Goal: Task Accomplishment & Management: Complete application form

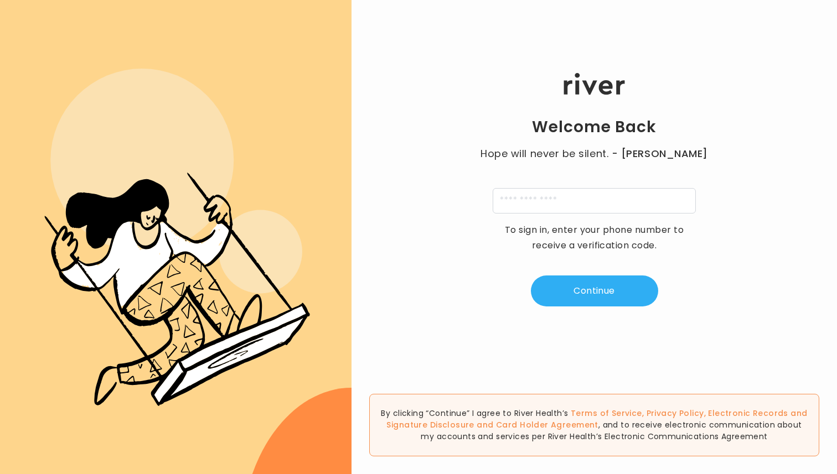
type input "**********"
click at [588, 269] on div "**********" at bounding box center [593, 190] width 485 height 284
click at [588, 284] on button "Continue" at bounding box center [594, 291] width 127 height 31
type input "*"
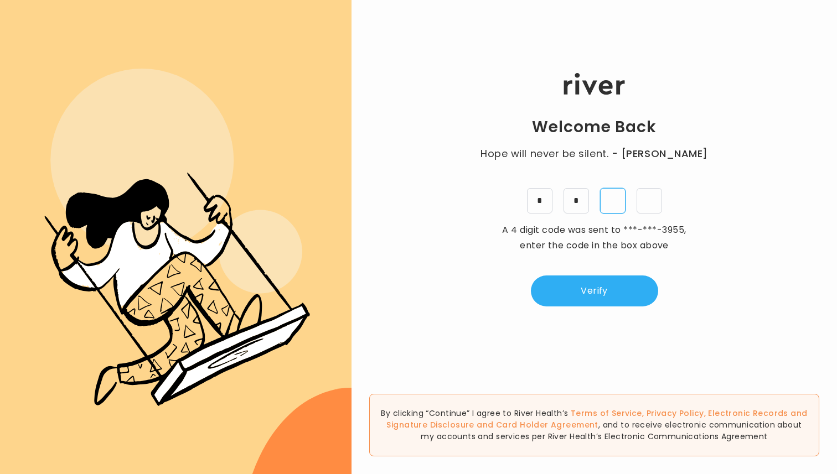
type input "*"
click at [586, 302] on button "Verify" at bounding box center [594, 291] width 127 height 31
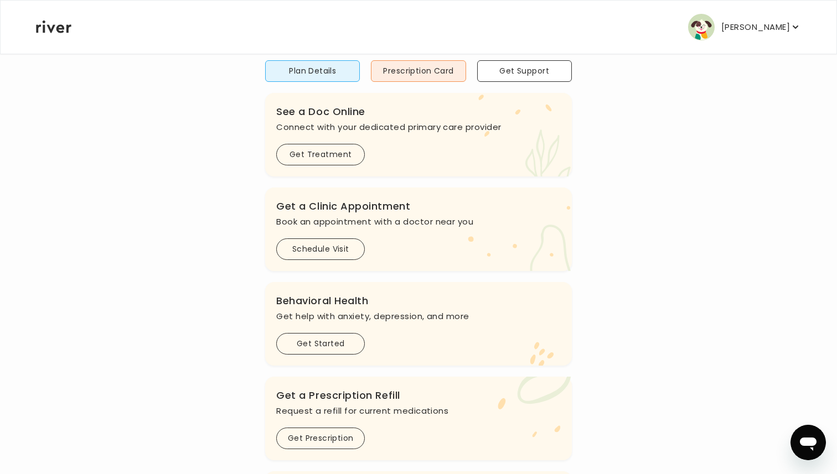
scroll to position [80, 0]
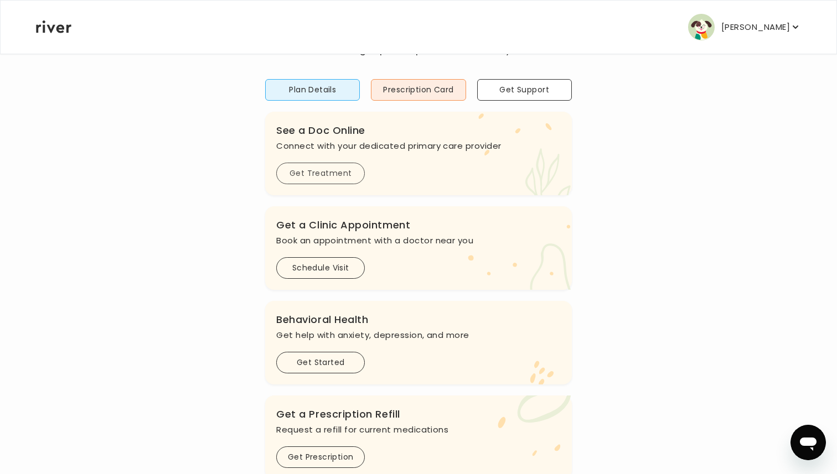
click at [305, 172] on button "Get Treatment" at bounding box center [320, 174] width 89 height 22
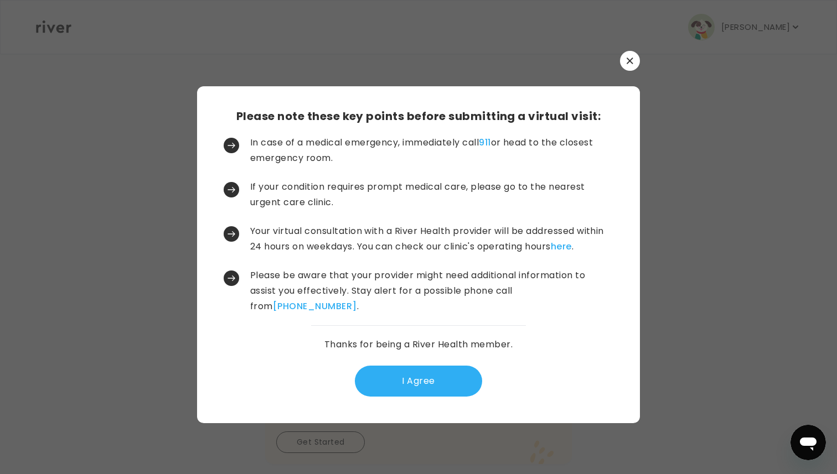
scroll to position [0, 0]
click at [442, 379] on button "I Agree" at bounding box center [418, 381] width 127 height 31
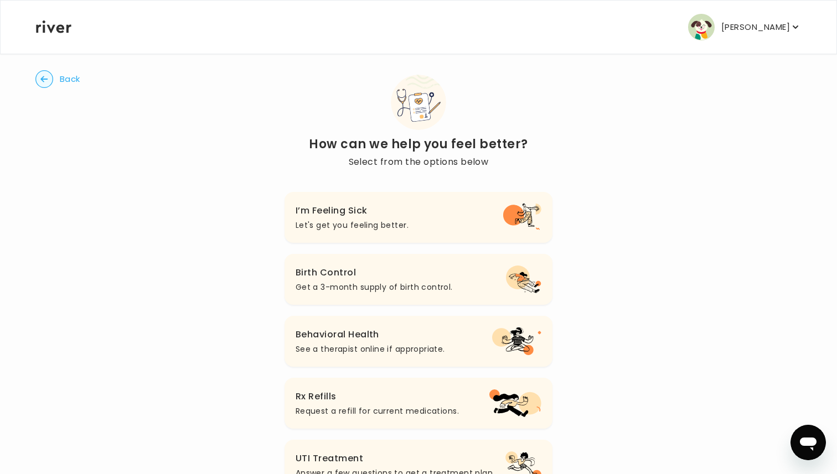
scroll to position [6, 0]
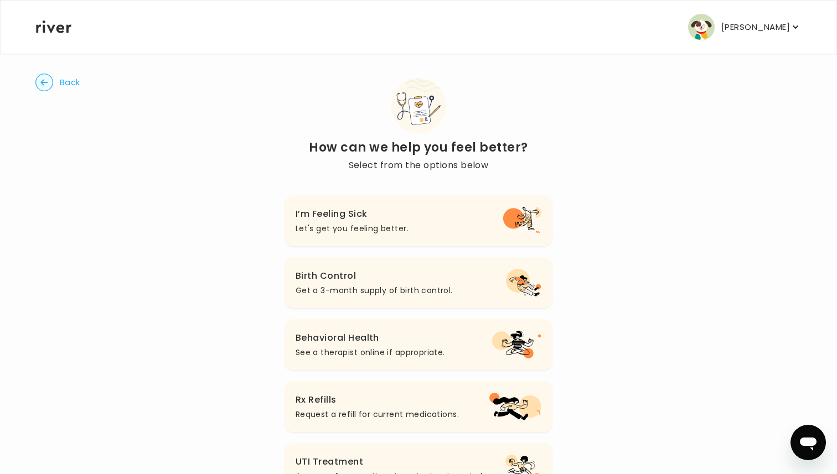
click at [369, 214] on h3 "I’m Feeling Sick" at bounding box center [352, 213] width 113 height 15
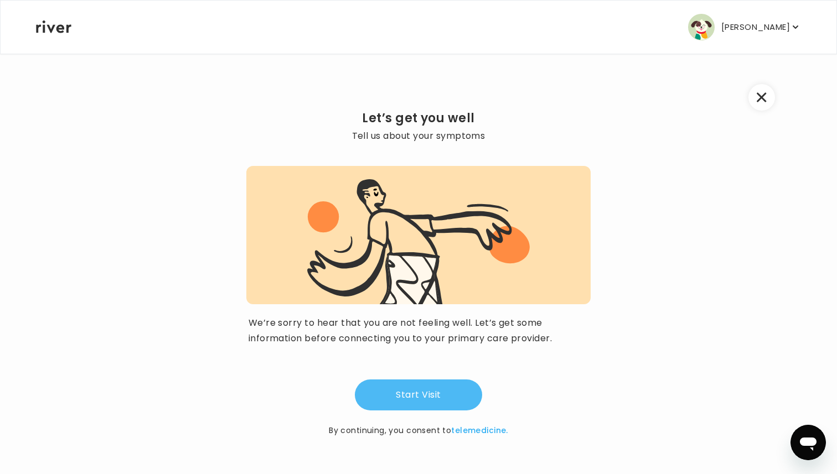
click at [417, 408] on button "Start Visit" at bounding box center [418, 395] width 127 height 31
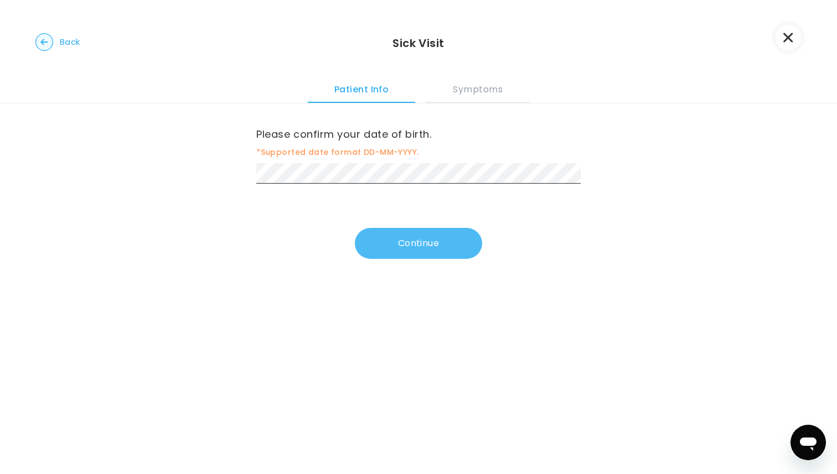
click at [415, 246] on button "Continue" at bounding box center [418, 243] width 127 height 31
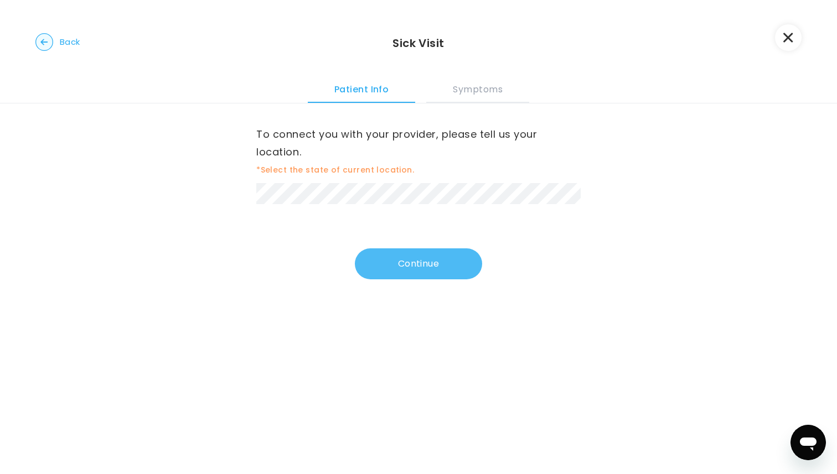
click at [423, 271] on button "Continue" at bounding box center [418, 263] width 127 height 31
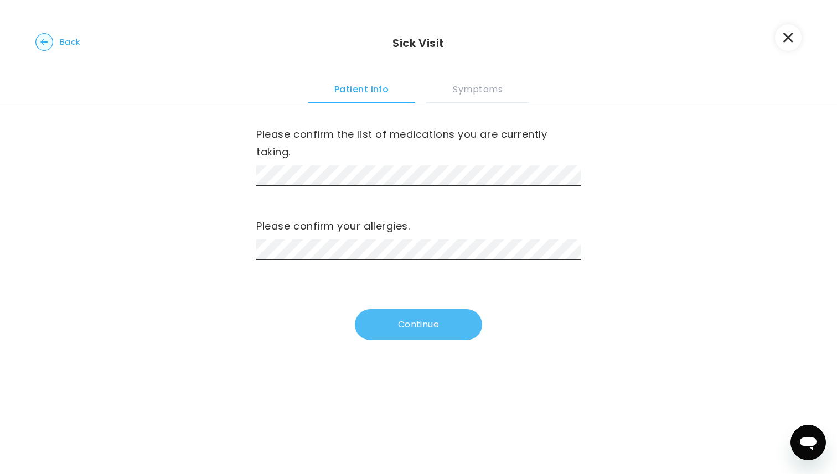
click at [405, 326] on button "Continue" at bounding box center [418, 324] width 127 height 31
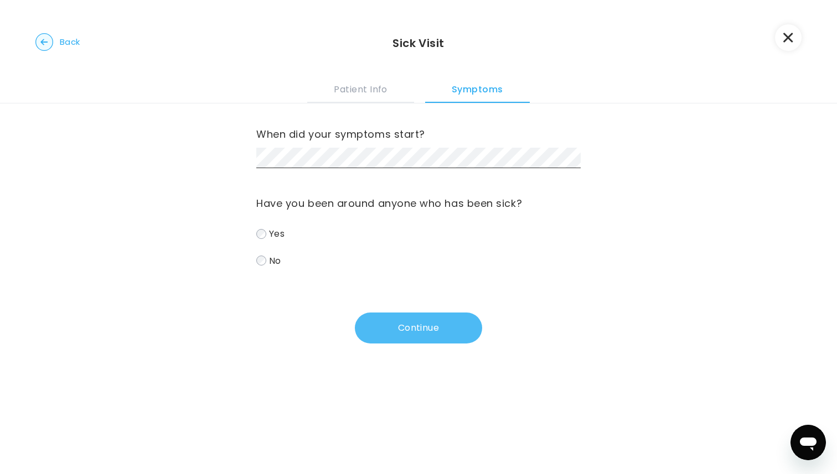
click at [417, 330] on button "Continue" at bounding box center [418, 328] width 127 height 31
click at [409, 320] on button "Continue" at bounding box center [418, 328] width 127 height 31
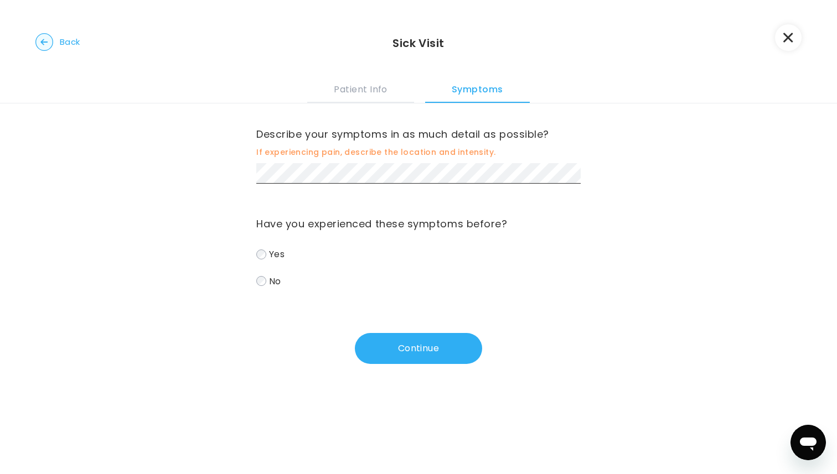
click at [72, 43] on span "Back" at bounding box center [70, 41] width 20 height 15
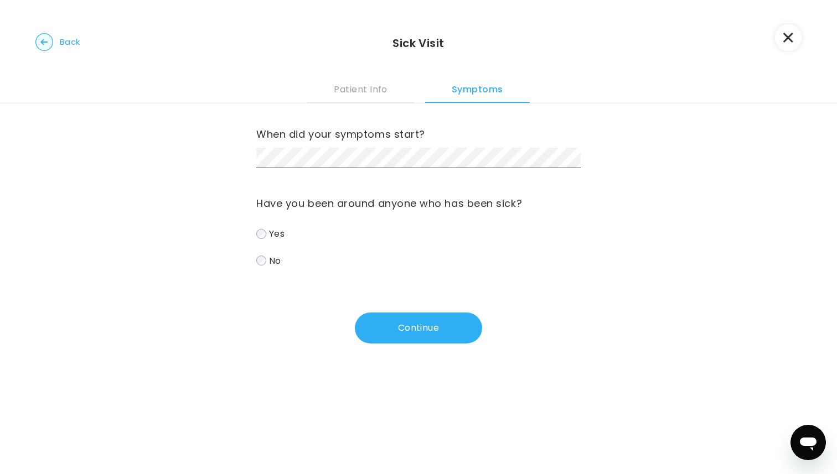
click at [72, 43] on span "Back" at bounding box center [70, 41] width 20 height 15
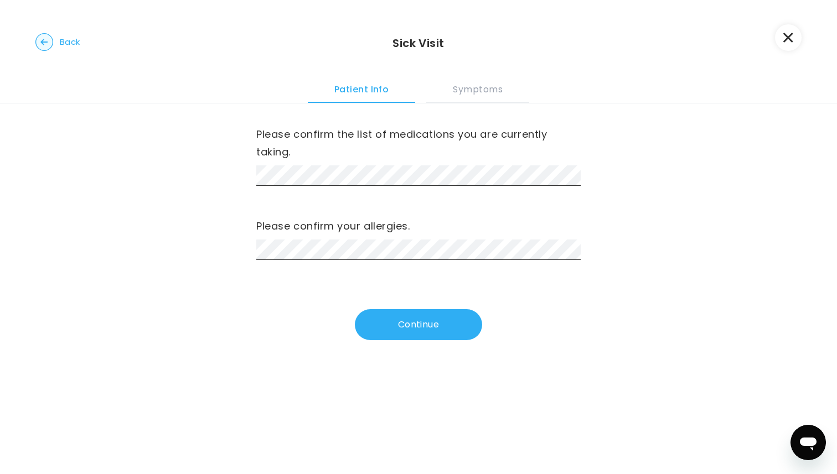
click at [72, 43] on span "Back" at bounding box center [70, 41] width 20 height 15
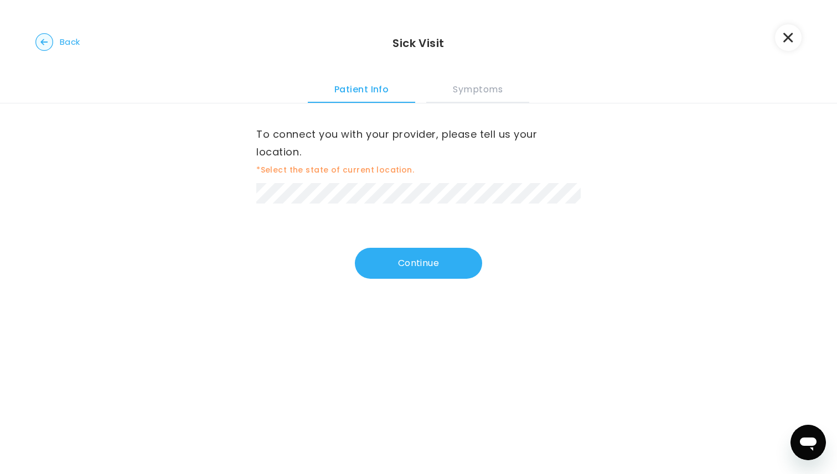
click at [72, 43] on span "Back" at bounding box center [70, 41] width 20 height 15
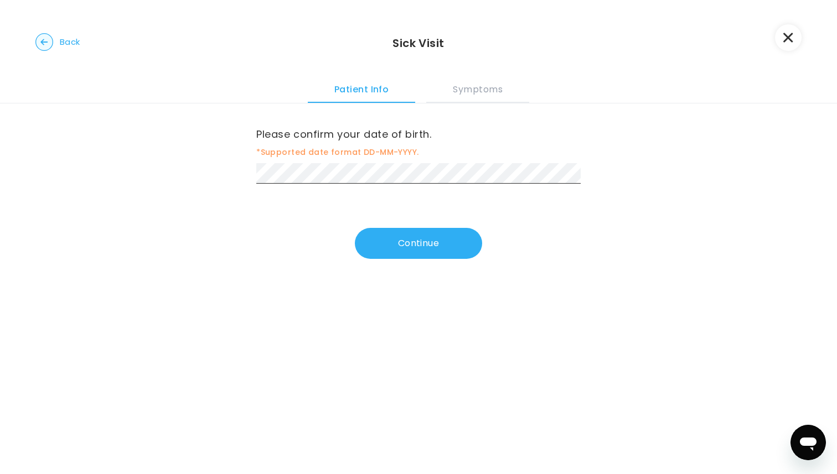
click at [72, 43] on span "Back" at bounding box center [70, 41] width 20 height 15
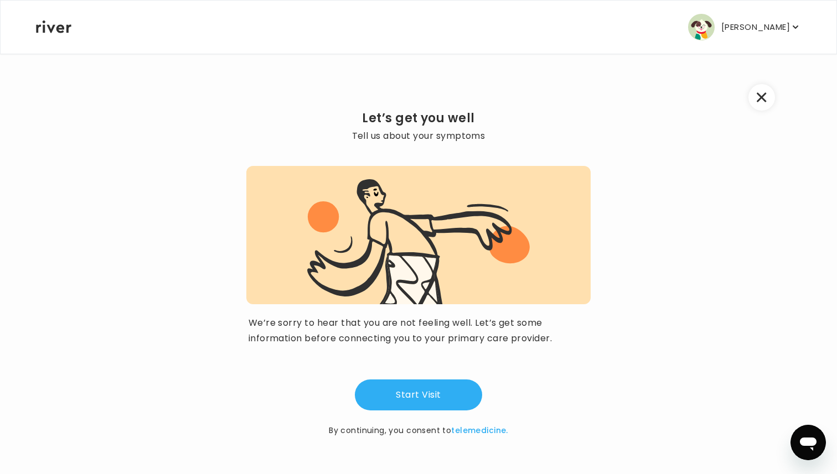
click at [760, 95] on icon "button" at bounding box center [762, 97] width 10 height 10
click at [761, 102] on button "button" at bounding box center [761, 97] width 27 height 27
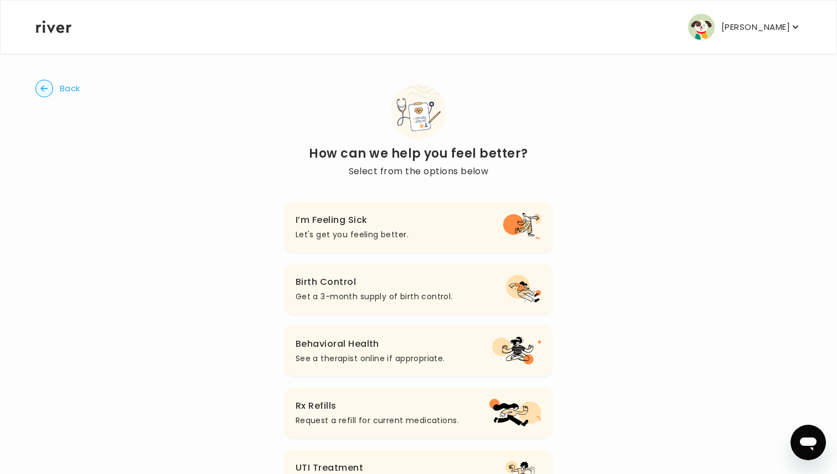
click at [52, 90] on circle "button" at bounding box center [44, 88] width 17 height 17
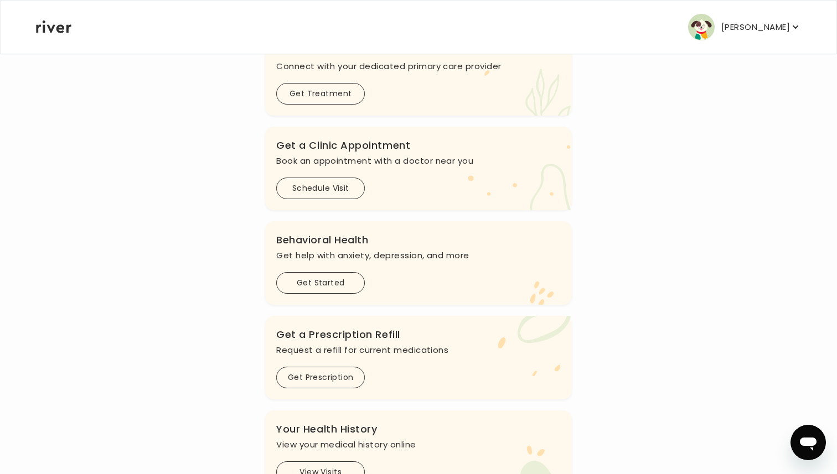
scroll to position [321, 0]
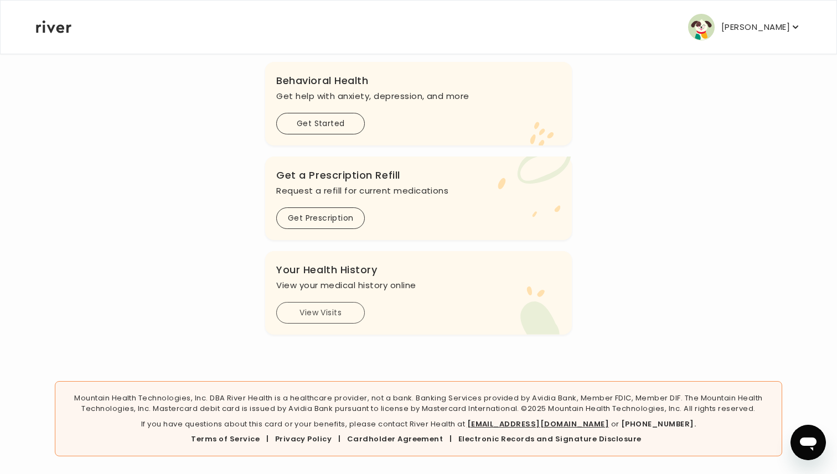
click at [312, 319] on button "View Visits" at bounding box center [320, 313] width 89 height 22
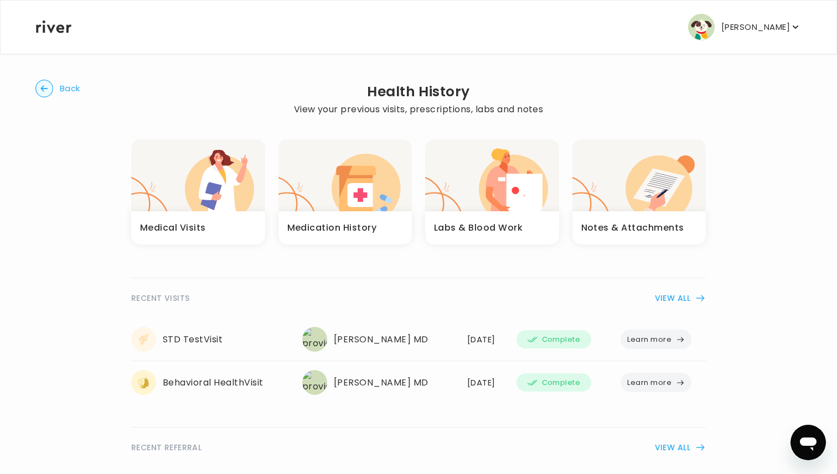
click at [649, 230] on h3 "Notes & Attachments" at bounding box center [632, 227] width 103 height 15
click at [483, 237] on div "Labs & Blood Work" at bounding box center [492, 227] width 134 height 33
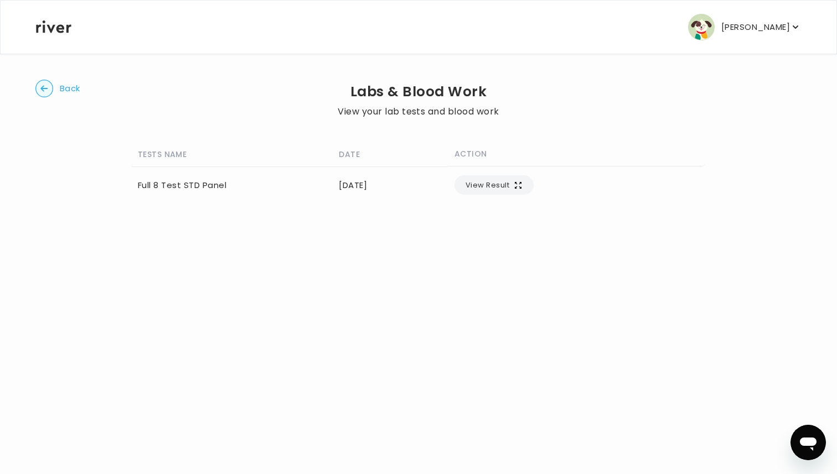
click at [534, 190] on button "View Result" at bounding box center [493, 184] width 79 height 19
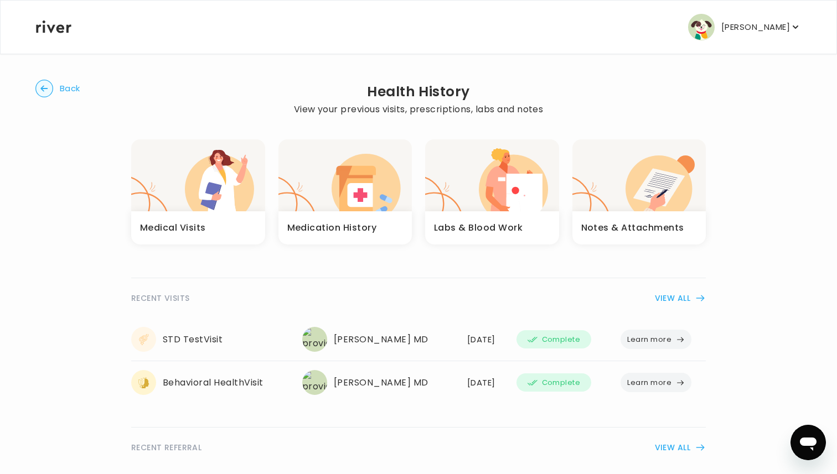
click at [158, 226] on h3 "Medical Visits" at bounding box center [173, 227] width 66 height 15
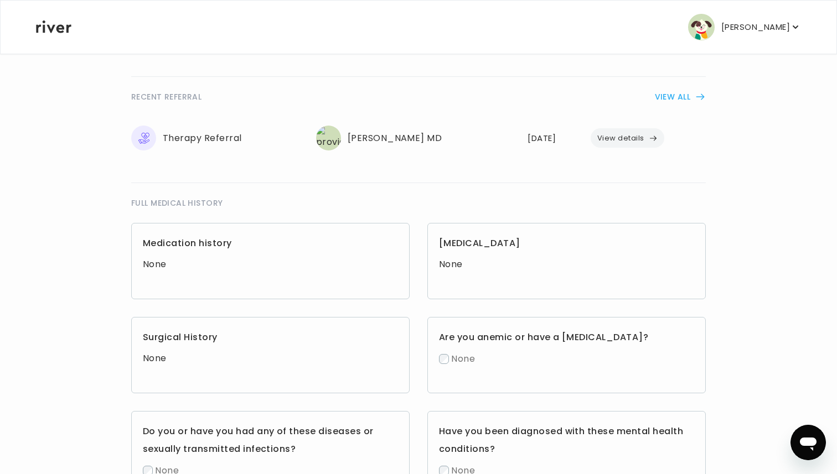
scroll to position [349, 0]
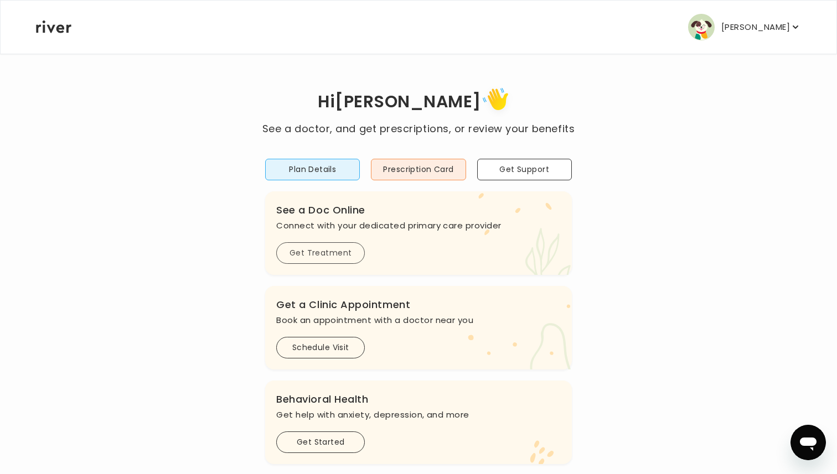
click at [312, 250] on button "Get Treatment" at bounding box center [320, 253] width 89 height 22
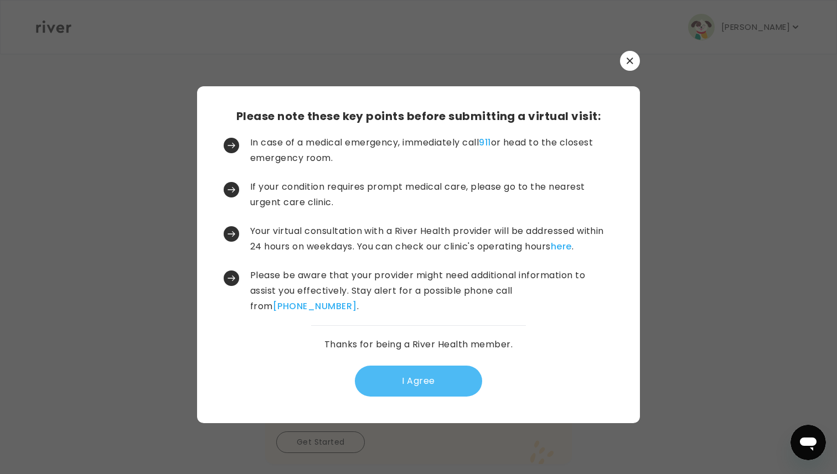
click at [413, 377] on button "I Agree" at bounding box center [418, 381] width 127 height 31
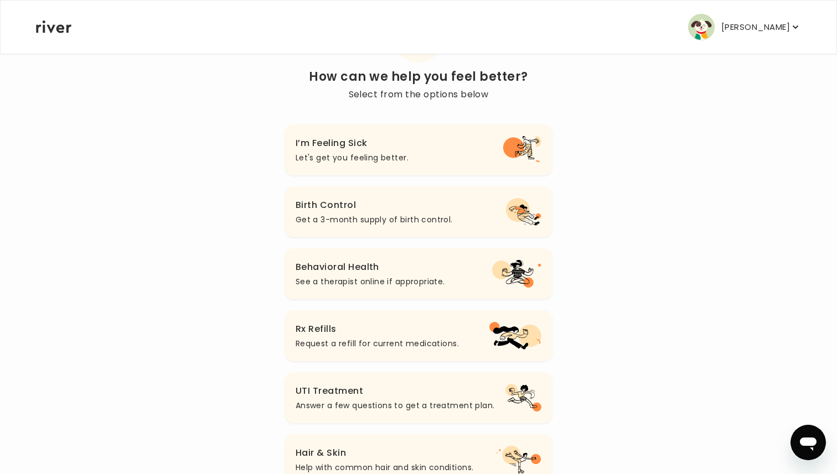
scroll to position [75, 0]
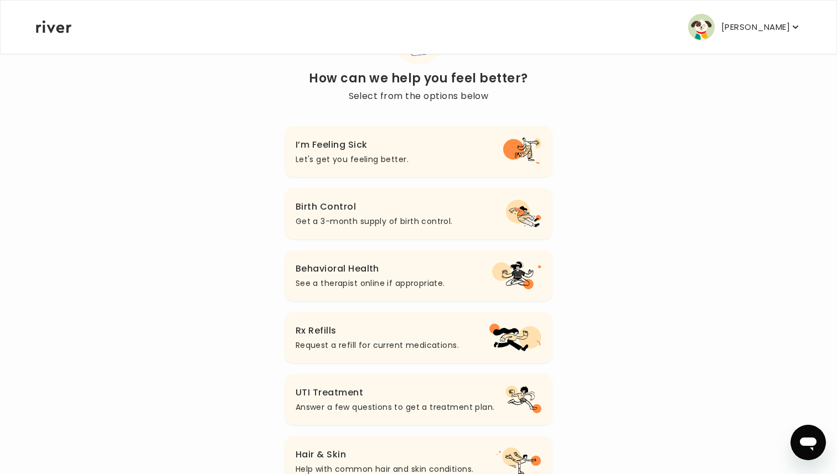
click at [374, 155] on p "Let's get you feeling better." at bounding box center [352, 159] width 113 height 13
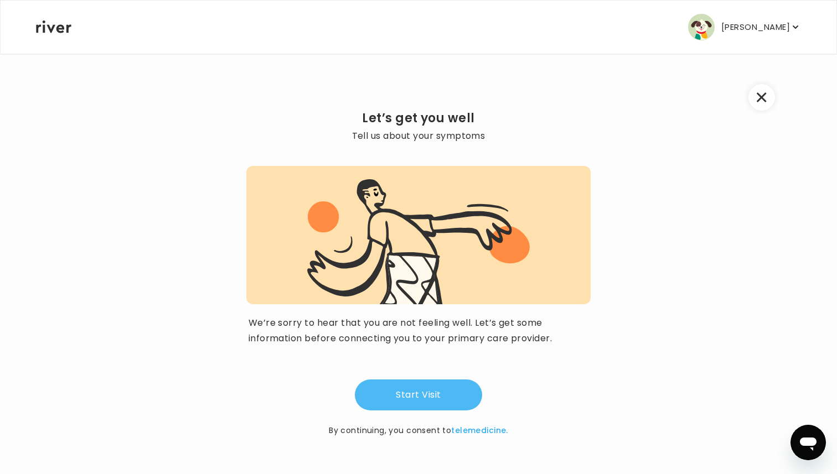
click at [400, 387] on button "Start Visit" at bounding box center [418, 395] width 127 height 31
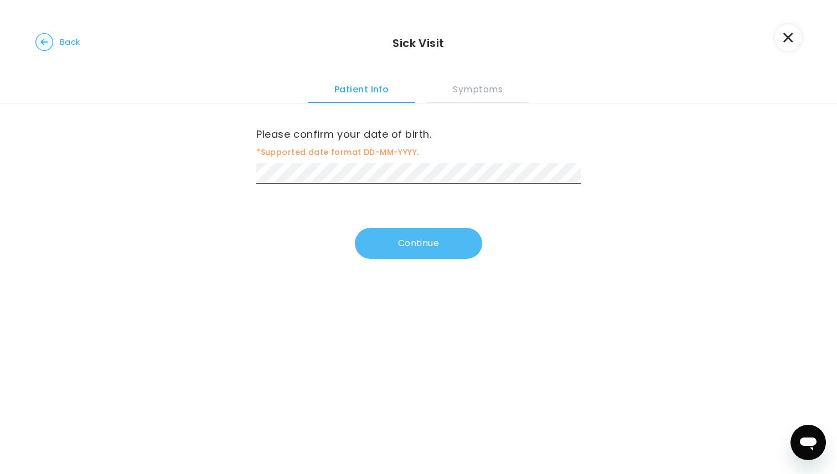
click at [417, 245] on button "Continue" at bounding box center [418, 243] width 127 height 31
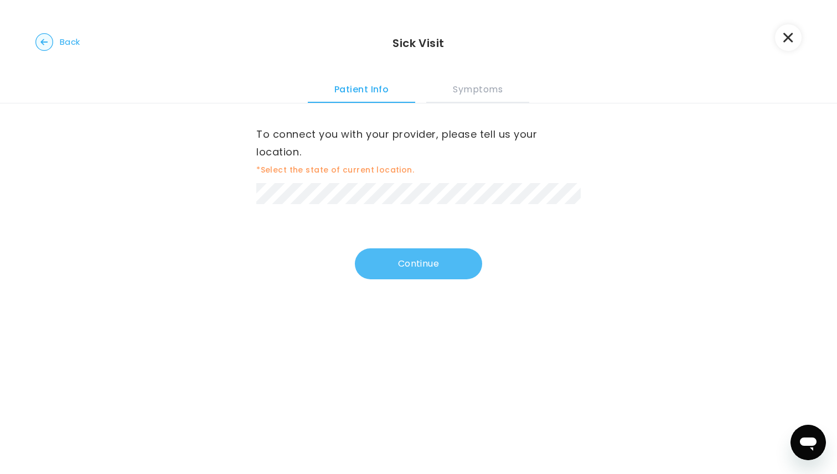
click at [403, 263] on button "Continue" at bounding box center [418, 263] width 127 height 31
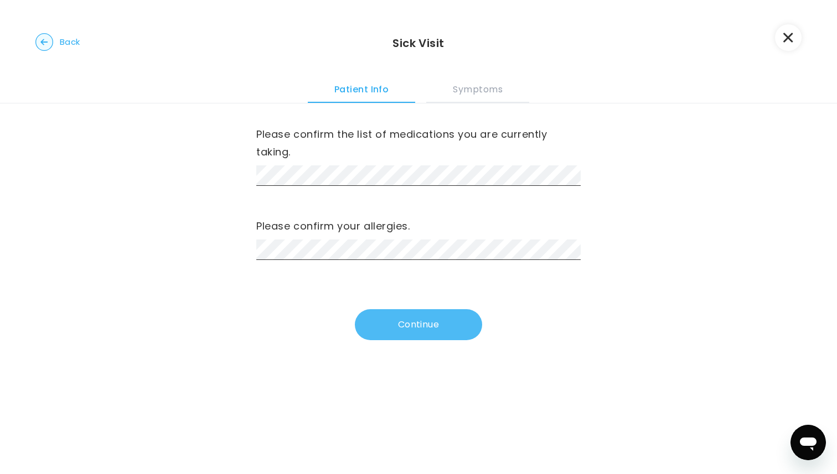
click at [401, 319] on button "Continue" at bounding box center [418, 324] width 127 height 31
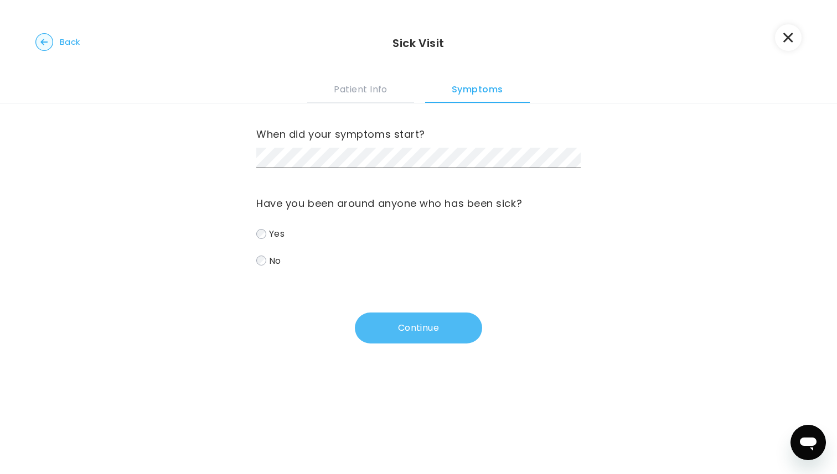
click at [406, 326] on button "Continue" at bounding box center [418, 328] width 127 height 31
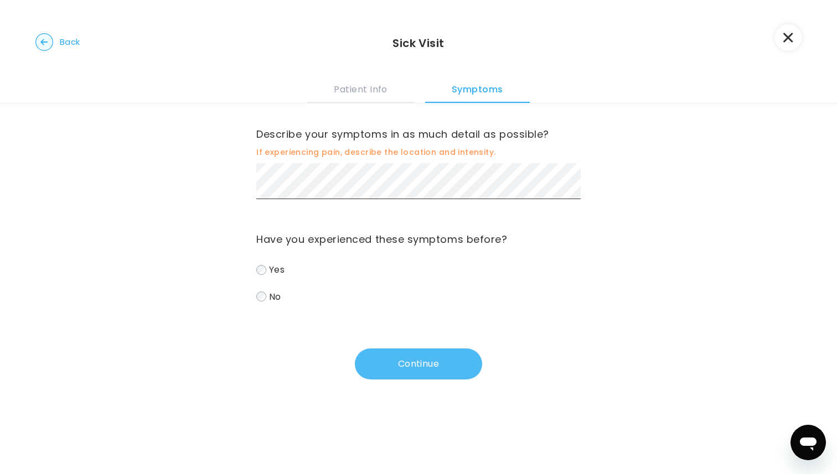
click at [401, 361] on button "Continue" at bounding box center [418, 364] width 127 height 31
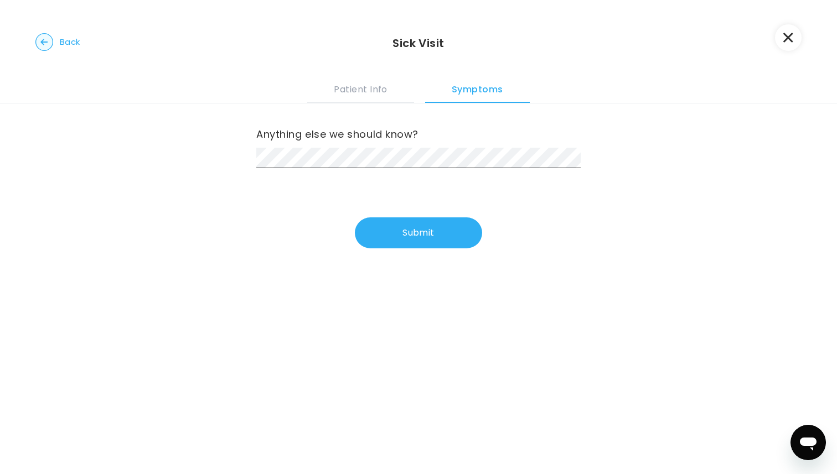
click at [65, 40] on span "Back" at bounding box center [70, 41] width 20 height 15
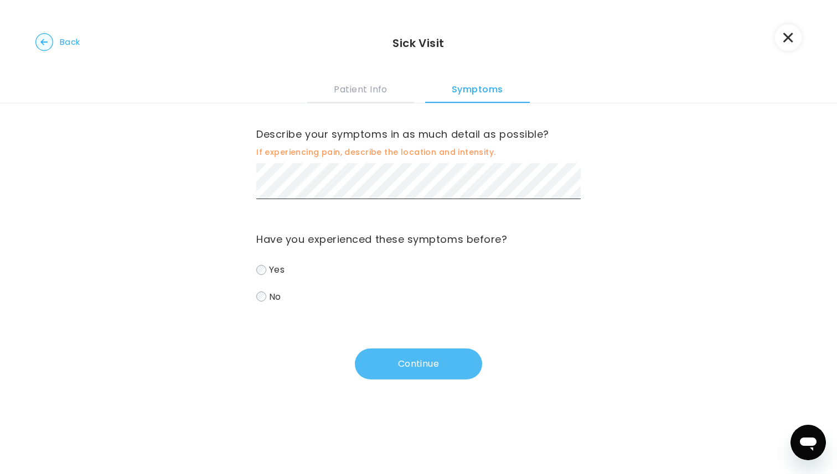
click at [441, 355] on button "Continue" at bounding box center [418, 364] width 127 height 31
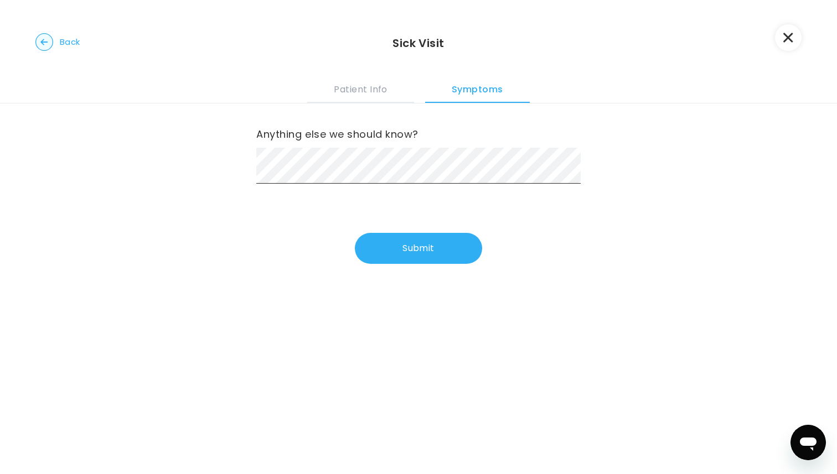
click at [49, 40] on circle "button" at bounding box center [44, 42] width 17 height 17
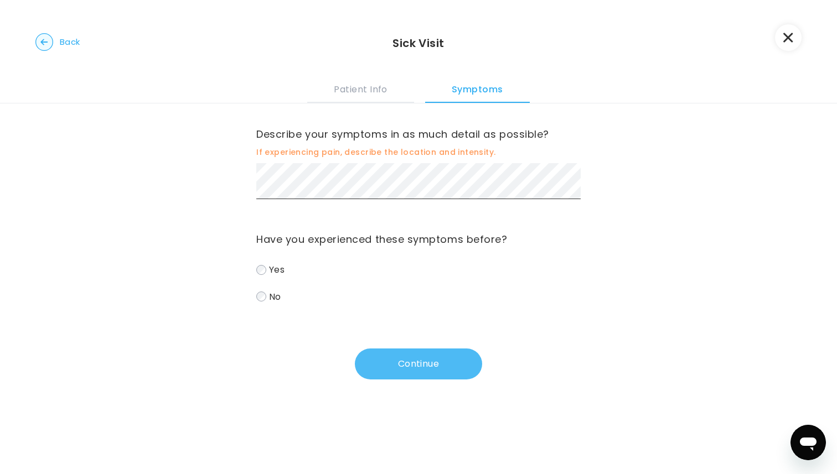
click at [407, 370] on button "Continue" at bounding box center [418, 364] width 127 height 31
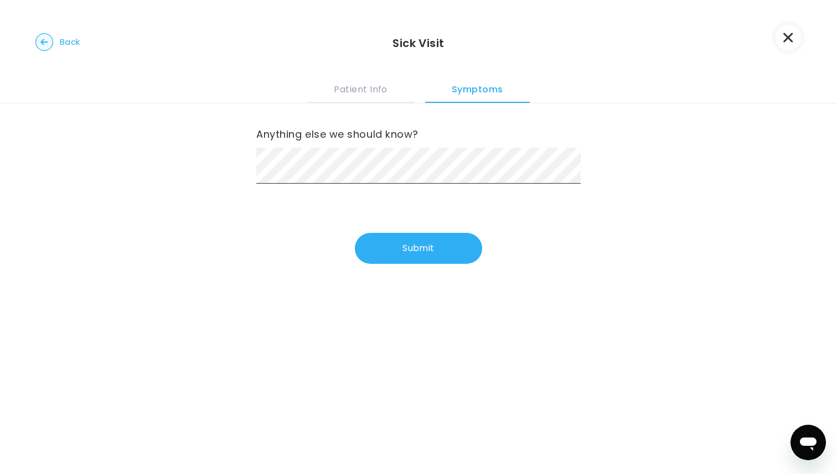
click at [54, 40] on button "Back" at bounding box center [57, 42] width 45 height 18
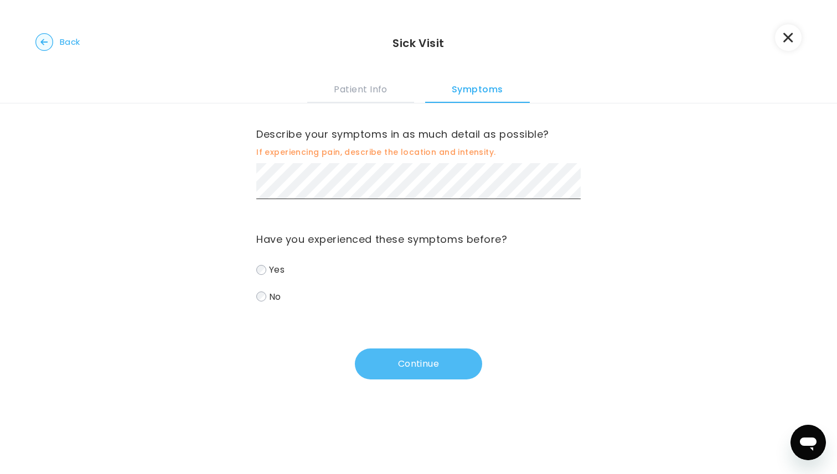
click at [411, 358] on button "Continue" at bounding box center [418, 364] width 127 height 31
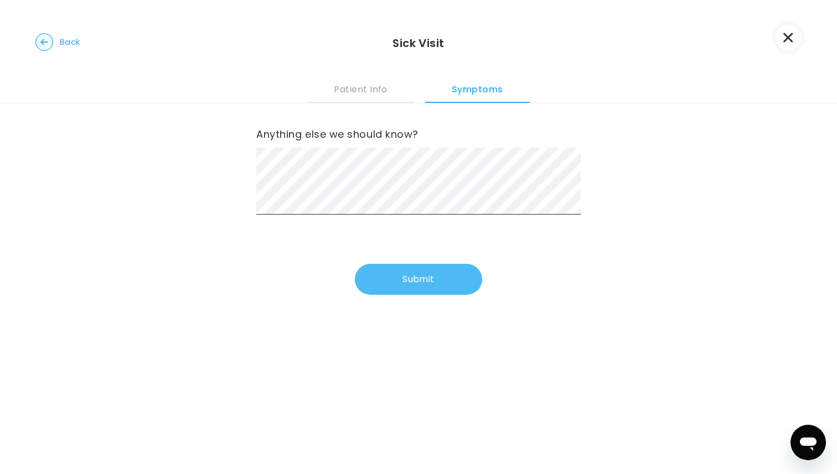
click at [432, 284] on button "Submit" at bounding box center [418, 279] width 127 height 31
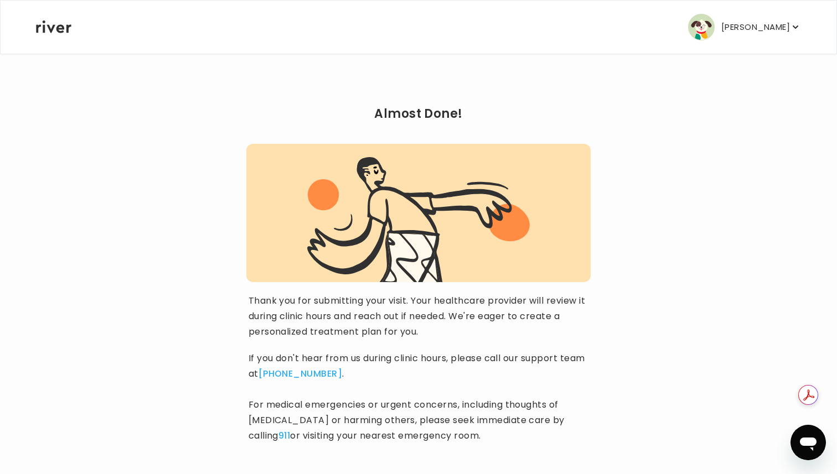
scroll to position [65, 0]
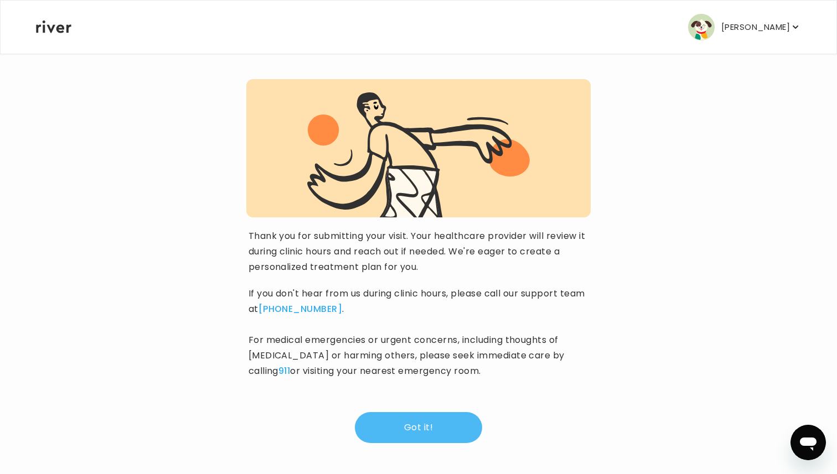
click at [419, 427] on button "Got it!" at bounding box center [418, 427] width 127 height 31
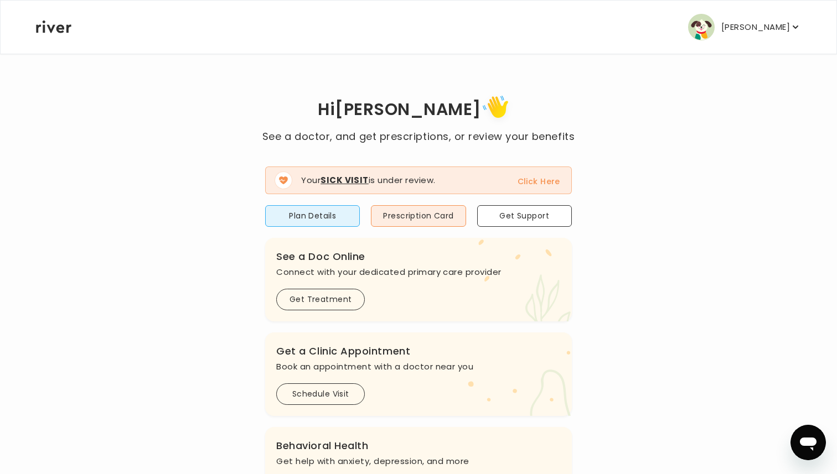
click at [537, 181] on button "Click Here" at bounding box center [538, 181] width 43 height 13
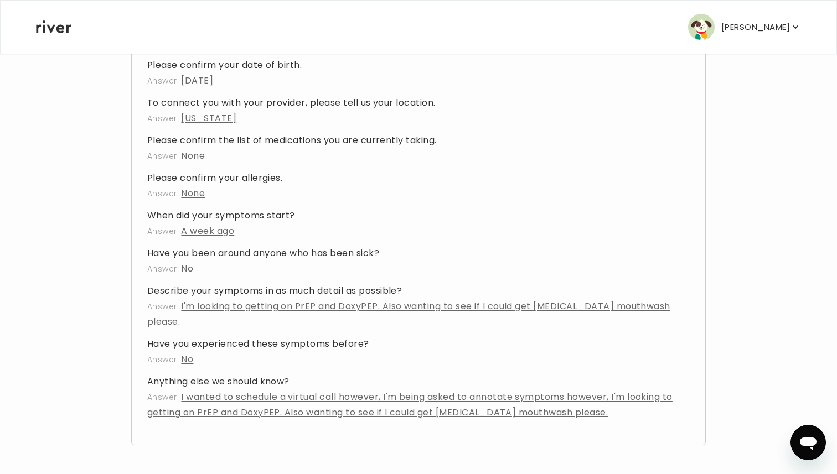
scroll to position [213, 0]
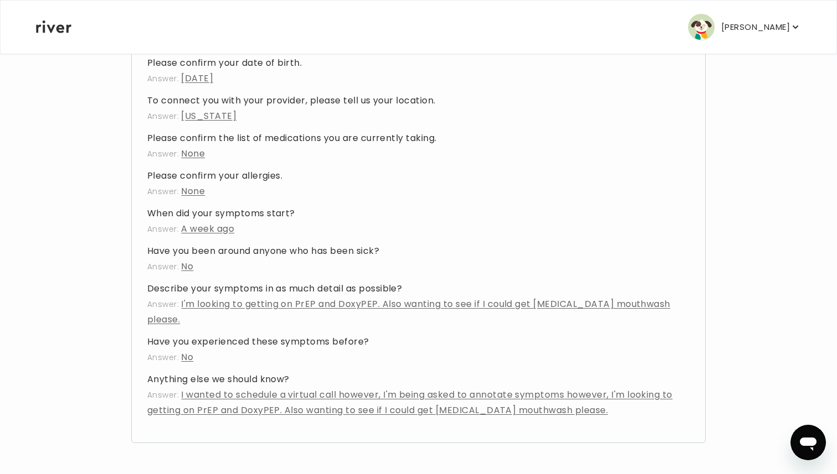
click at [291, 397] on span "I wanted to schedule a virtual call however, I'm being asked to annotate sympto…" at bounding box center [409, 403] width 525 height 28
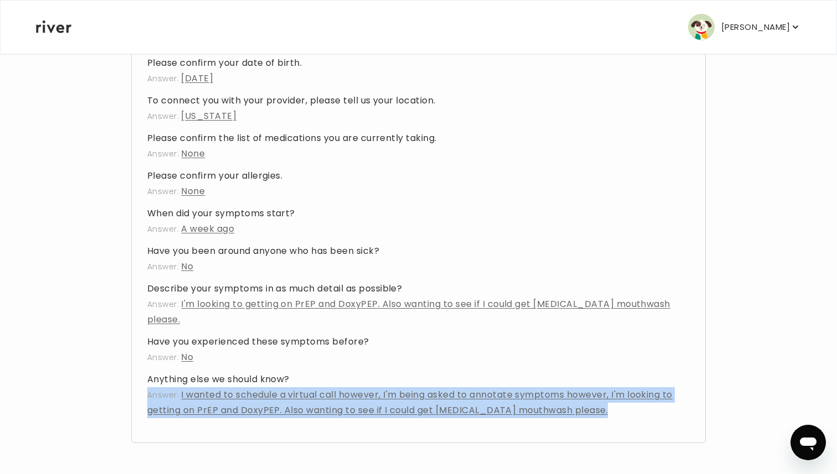
click at [291, 397] on span "I wanted to schedule a virtual call however, I'm being asked to annotate sympto…" at bounding box center [409, 403] width 525 height 28
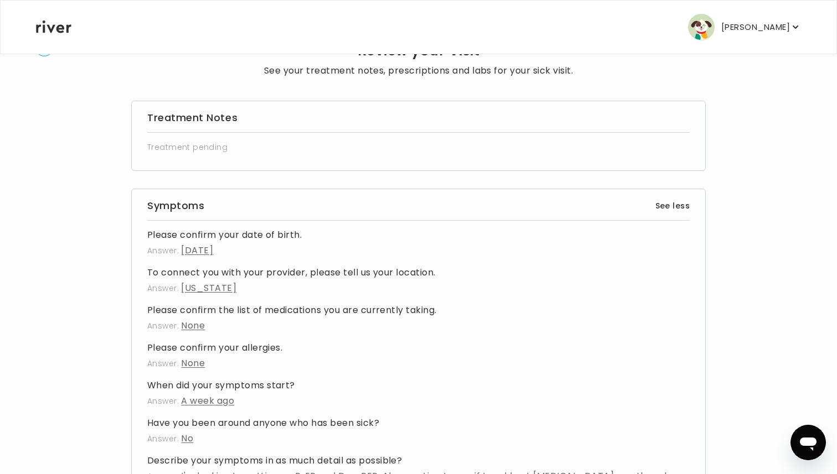
scroll to position [0, 0]
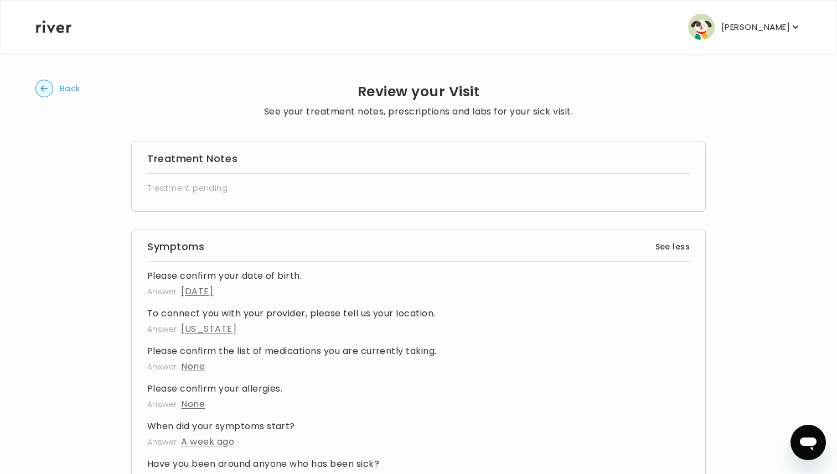
click at [42, 90] on icon "button" at bounding box center [43, 88] width 7 height 6
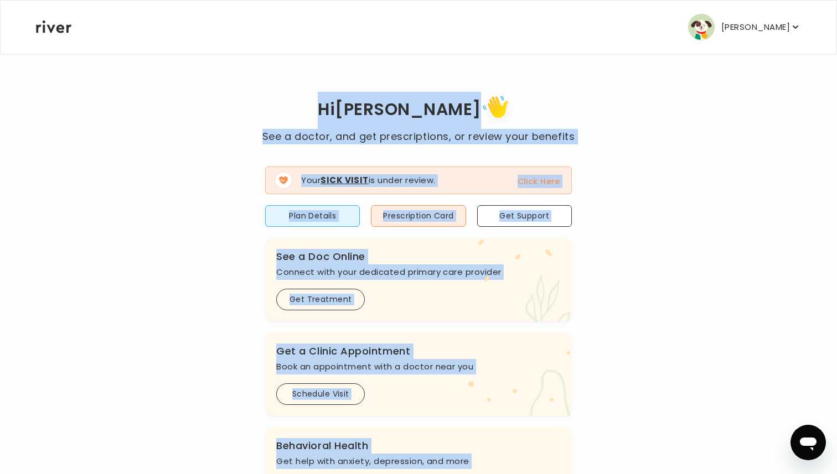
click at [229, 272] on div "Hi Eduardo See a doctor, and get prescriptions, or review your benefits Your Si…" at bounding box center [418, 396] width 766 height 608
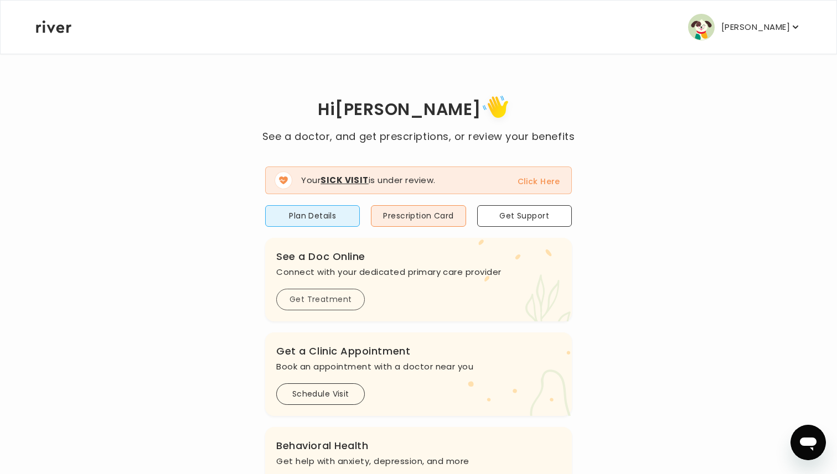
click at [320, 292] on button "Get Treatment" at bounding box center [320, 300] width 89 height 22
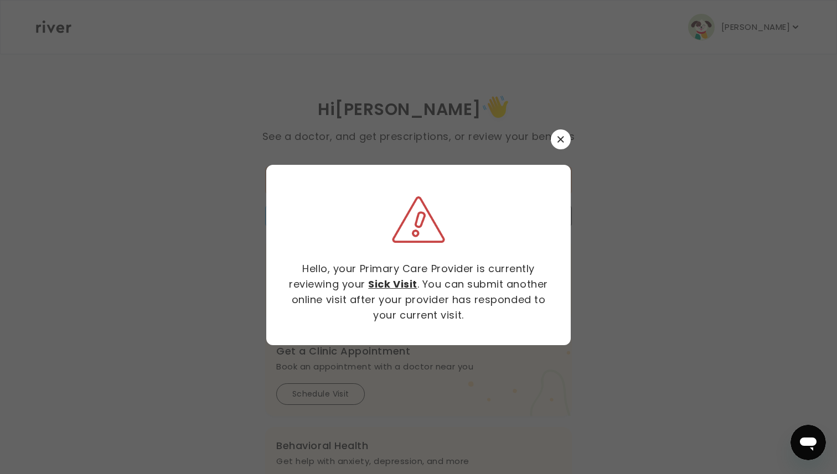
click at [386, 284] on strong "Sick Visit" at bounding box center [392, 284] width 49 height 14
click at [556, 139] on button "button" at bounding box center [561, 140] width 20 height 20
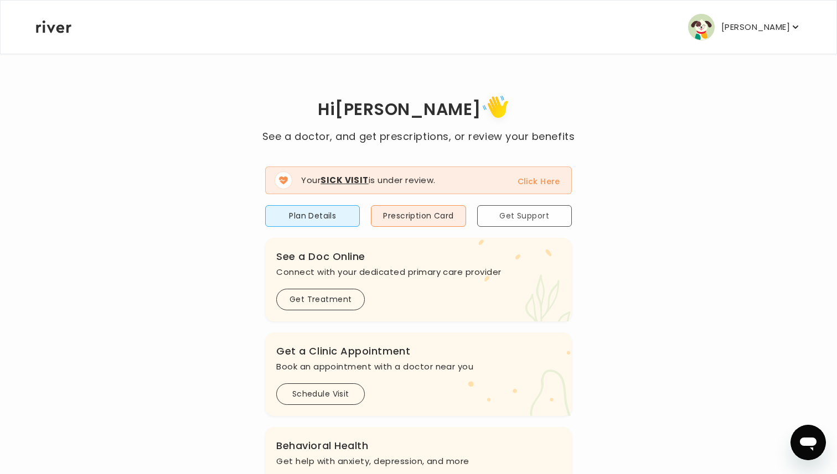
click at [560, 219] on button "Get Support" at bounding box center [524, 216] width 95 height 22
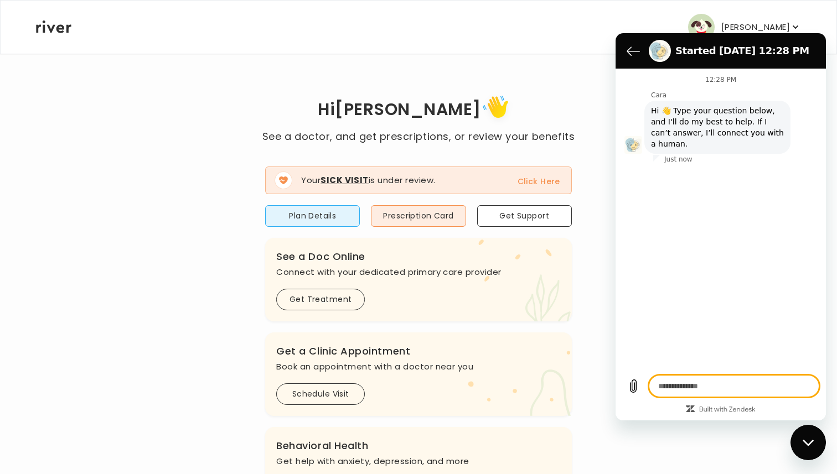
click at [805, 437] on div "Close messaging window" at bounding box center [807, 442] width 33 height 33
type textarea "*"
